Goal: Information Seeking & Learning: Learn about a topic

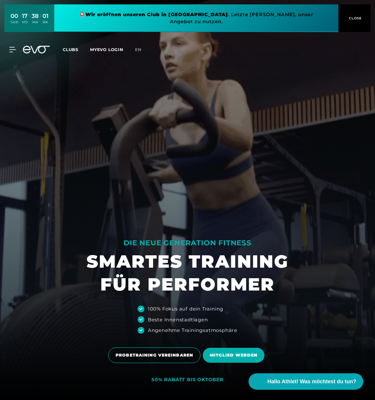
click at [359, 16] on span "CLOSE" at bounding box center [354, 18] width 14 height 5
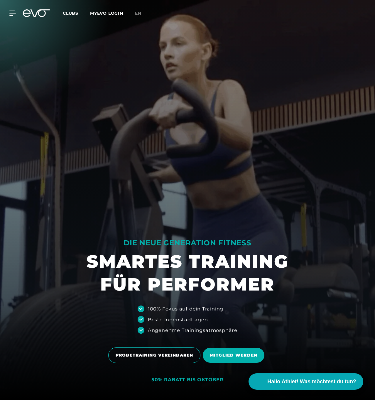
click at [70, 12] on span "Clubs" at bounding box center [71, 13] width 16 height 5
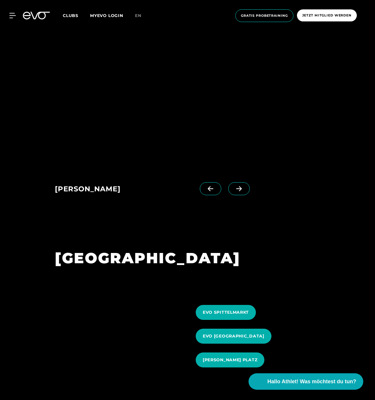
scroll to position [801, 0]
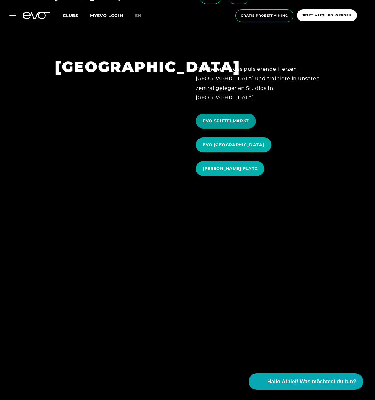
click at [227, 118] on span "EVO SPITTELMARKT" at bounding box center [226, 121] width 46 height 6
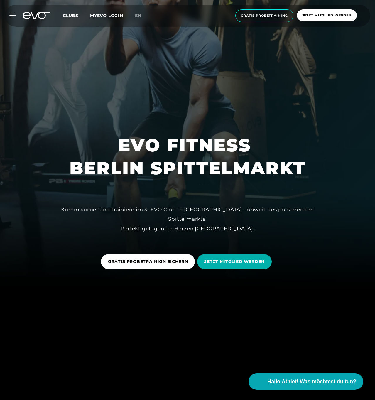
scroll to position [119, 0]
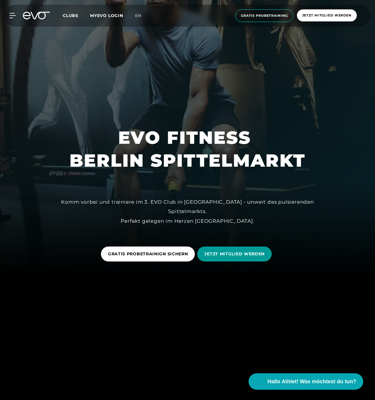
click at [229, 252] on span "JETZT MITGLIED WERDEN" at bounding box center [234, 254] width 60 height 6
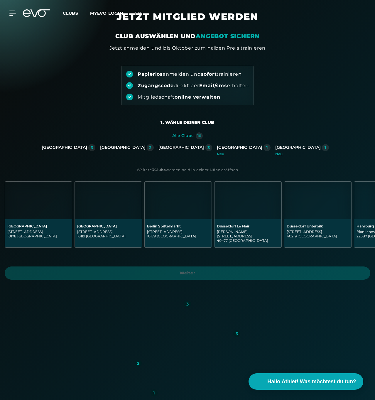
scroll to position [21, 0]
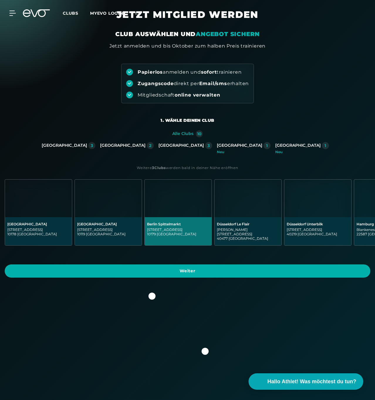
click at [179, 216] on img at bounding box center [178, 198] width 67 height 38
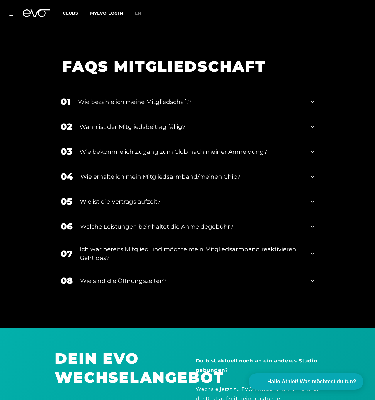
scroll to position [1286, 0]
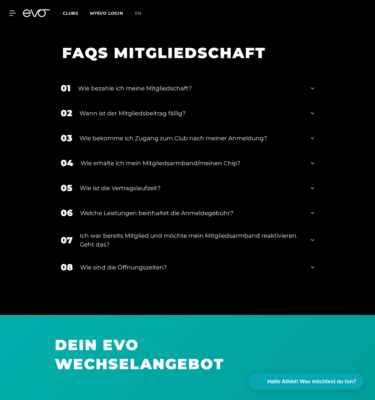
click at [158, 114] on div "Wann ist der Mitgliedsbeitrag fällig?" at bounding box center [191, 113] width 224 height 9
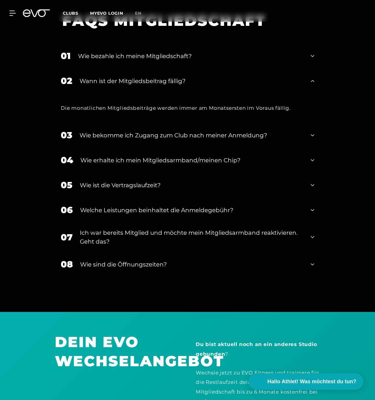
scroll to position [1320, 0]
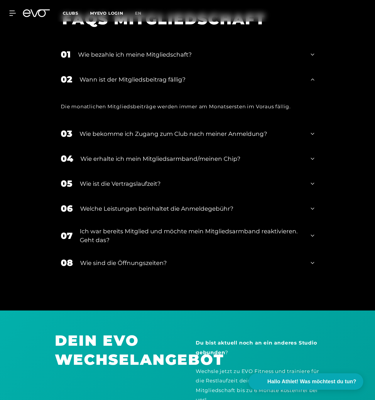
click at [157, 131] on div "Wie bekomme ich Zugang zum Club nach meiner Anmeldung?" at bounding box center [191, 133] width 224 height 9
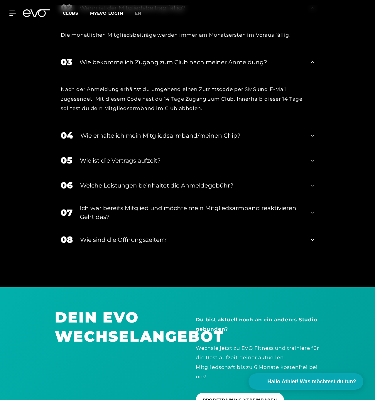
scroll to position [1393, 0]
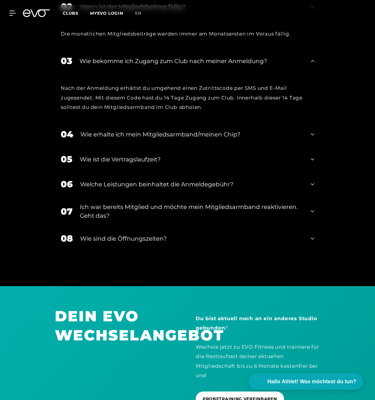
click at [156, 134] on div "Wie erhalte ich mein Mitgliedsarmband/meinen Chip?" at bounding box center [191, 134] width 223 height 9
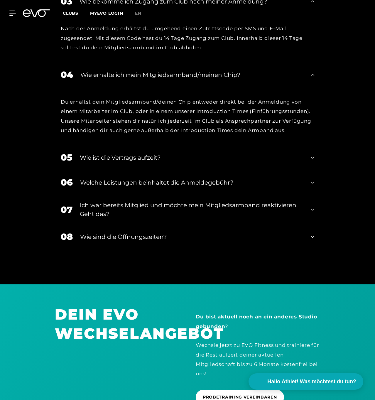
scroll to position [1453, 0]
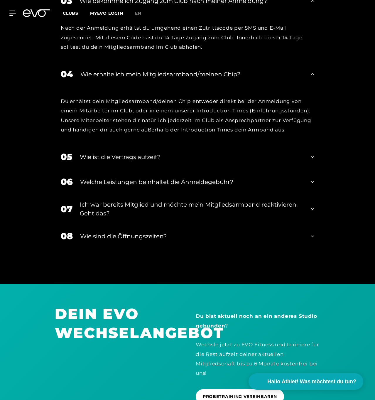
click at [146, 178] on div "Welche Leistungen beinhaltet die Anmeldegebühr?" at bounding box center [191, 181] width 223 height 9
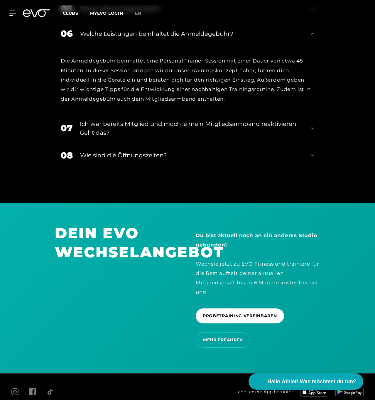
scroll to position [1611, 0]
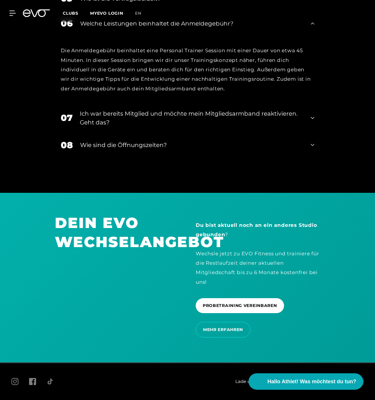
click at [152, 142] on div "Wie sind die Öffnungszeiten?" at bounding box center [191, 144] width 223 height 9
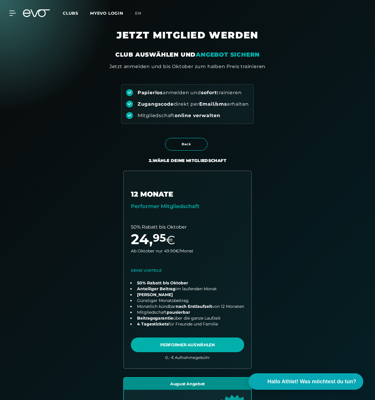
scroll to position [0, 0]
